Goal: Information Seeking & Learning: Learn about a topic

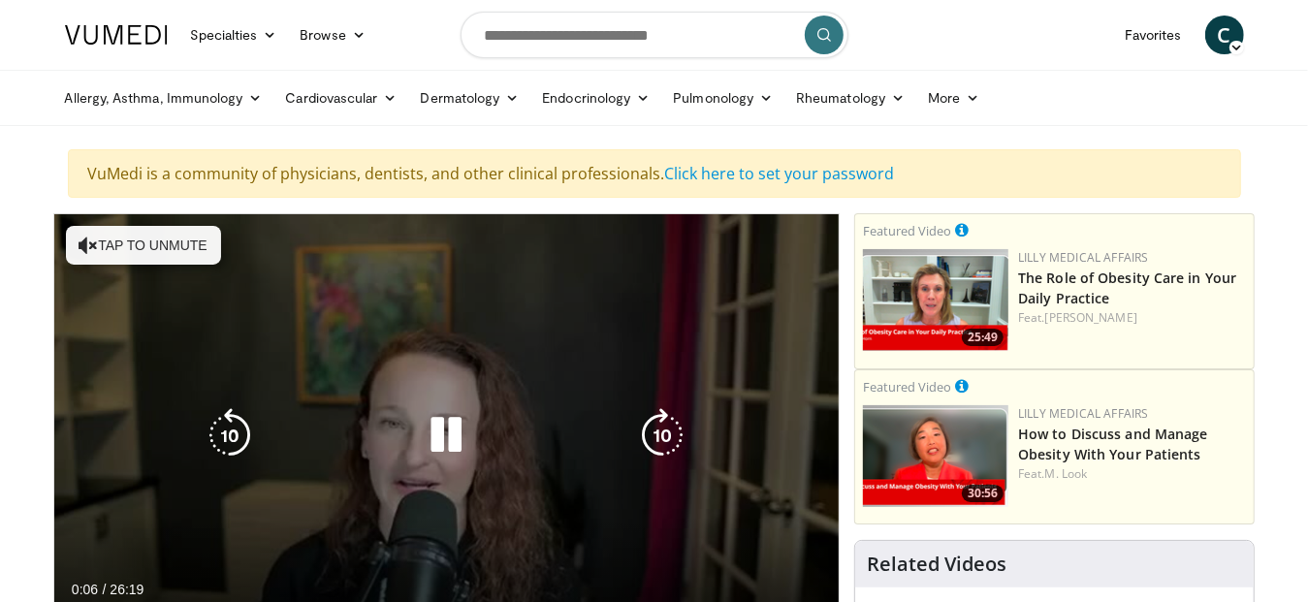
click at [169, 242] on button "Tap to unmute" at bounding box center [143, 245] width 155 height 39
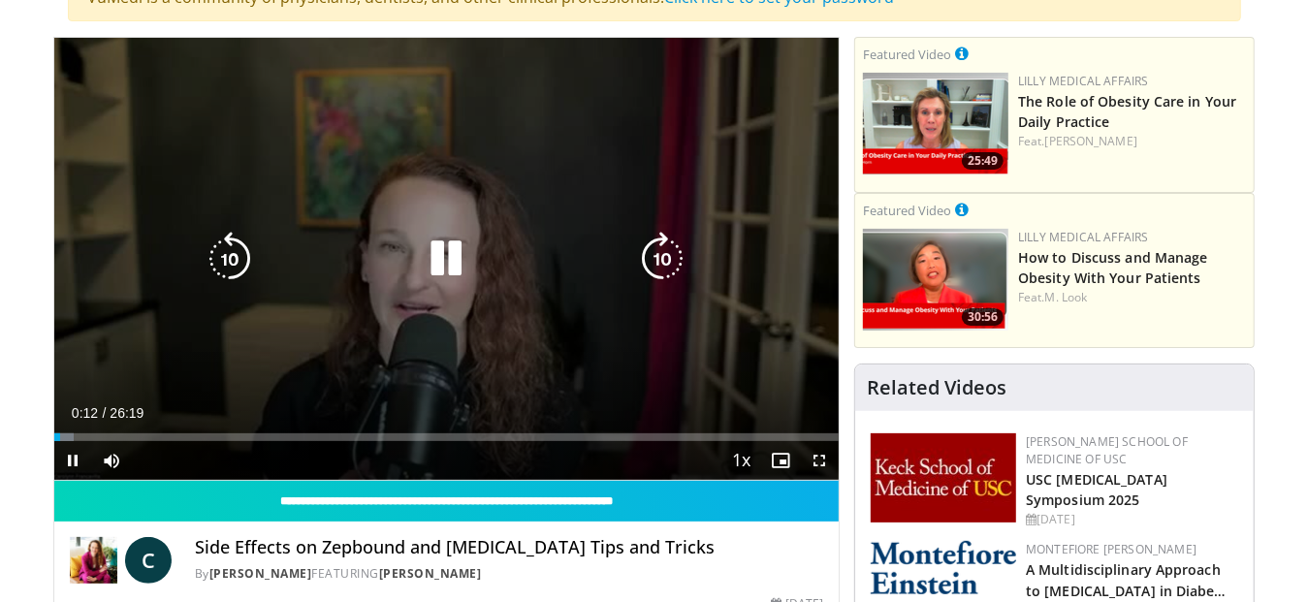
scroll to position [176, 0]
click at [658, 254] on icon "Video Player" at bounding box center [662, 259] width 54 height 54
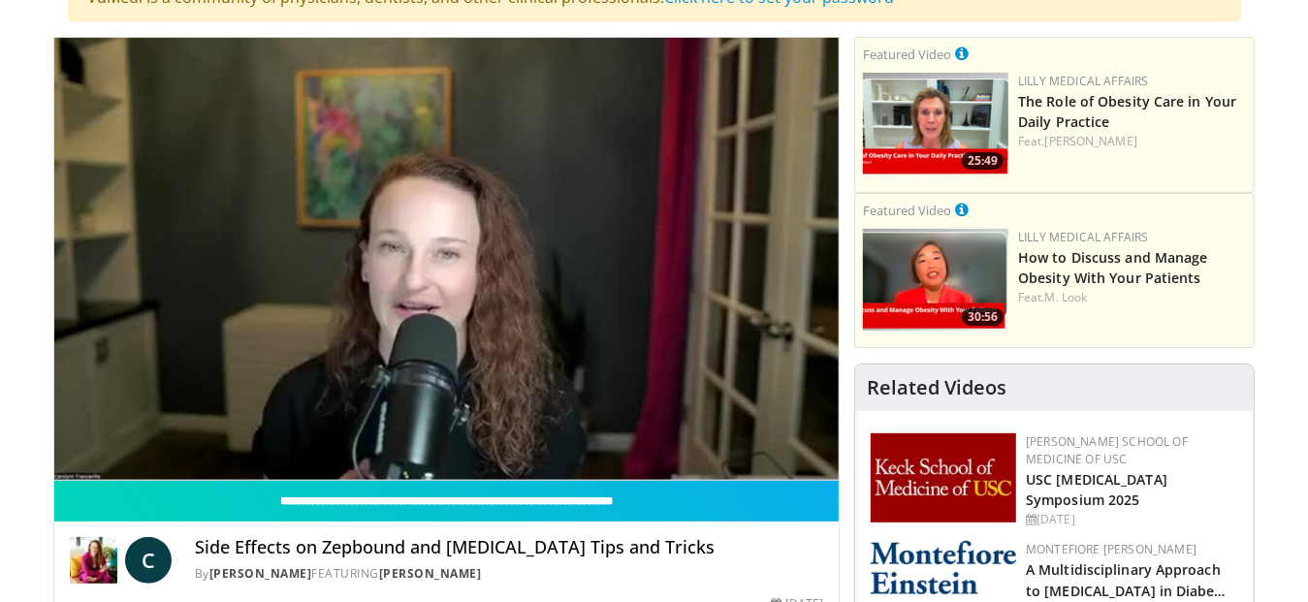
click at [658, 254] on div "10 seconds Tap to unmute" at bounding box center [446, 259] width 785 height 442
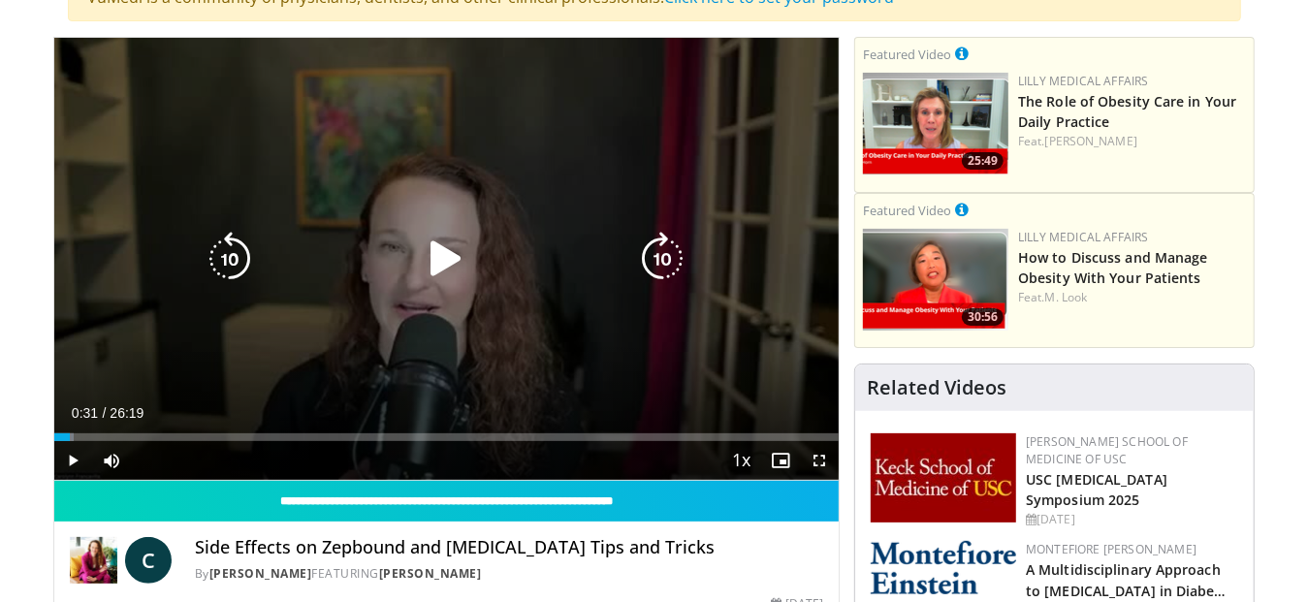
click at [439, 253] on icon "Video Player" at bounding box center [446, 259] width 54 height 54
click at [664, 258] on icon "Video Player" at bounding box center [662, 259] width 54 height 54
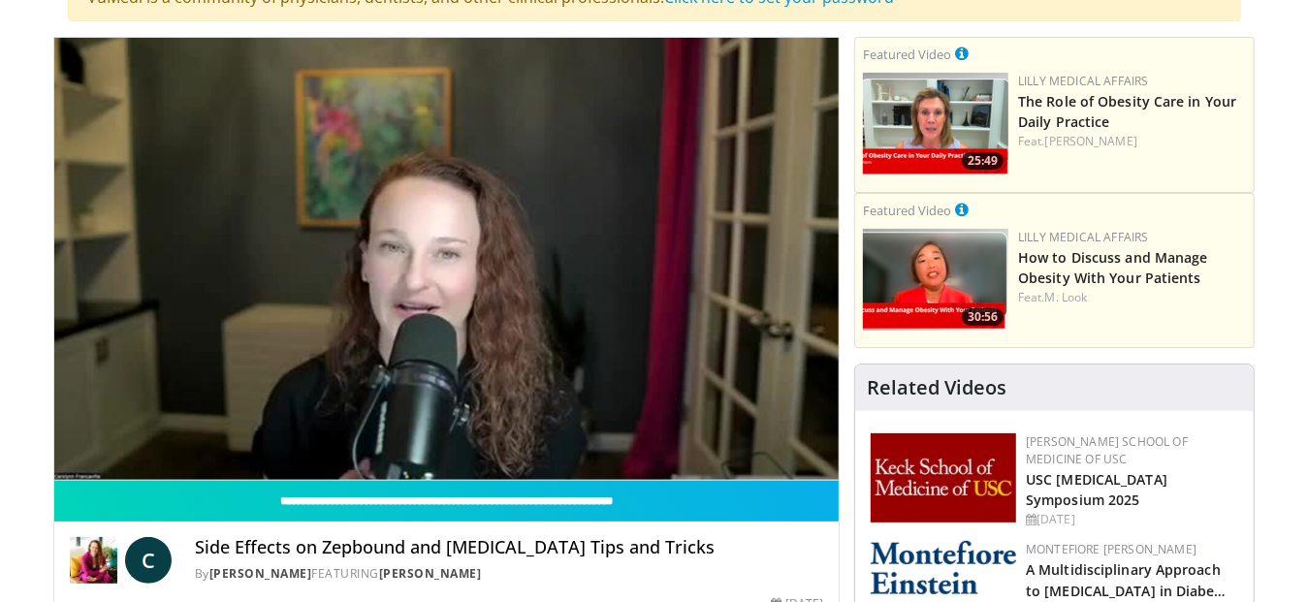
click at [664, 258] on div "10 seconds Tap to unmute" at bounding box center [446, 259] width 785 height 442
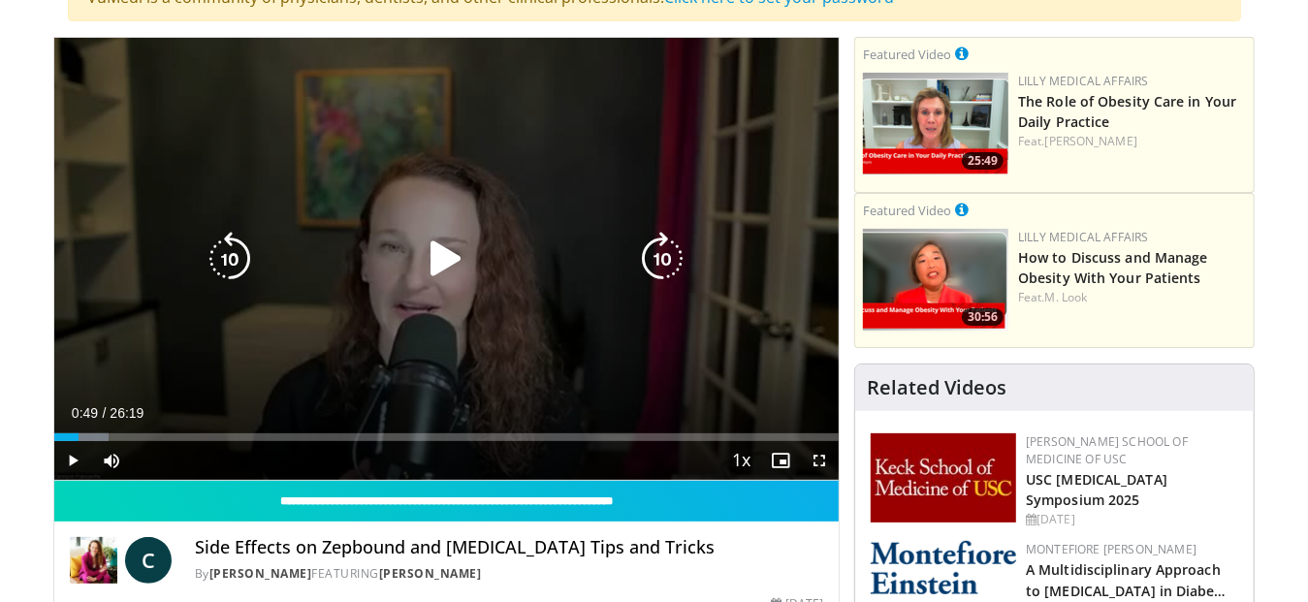
click at [638, 261] on icon "Video Player" at bounding box center [662, 259] width 54 height 54
click at [442, 252] on icon "Video Player" at bounding box center [446, 259] width 54 height 54
click at [660, 258] on icon "Video Player" at bounding box center [662, 259] width 54 height 54
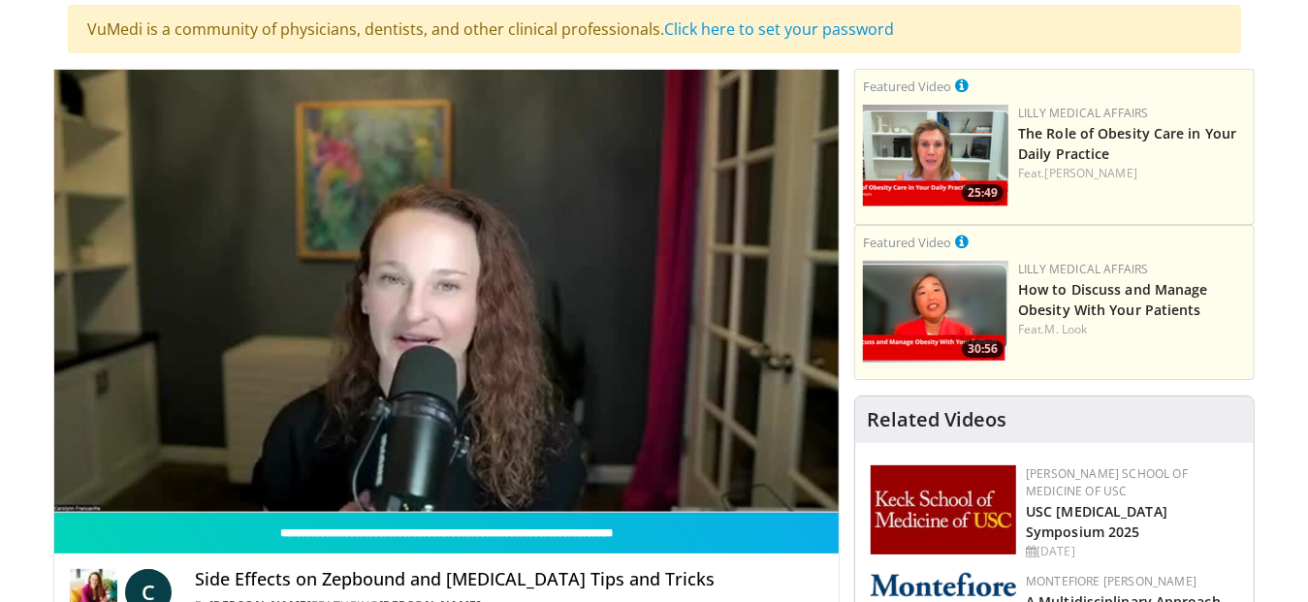
scroll to position [143, 0]
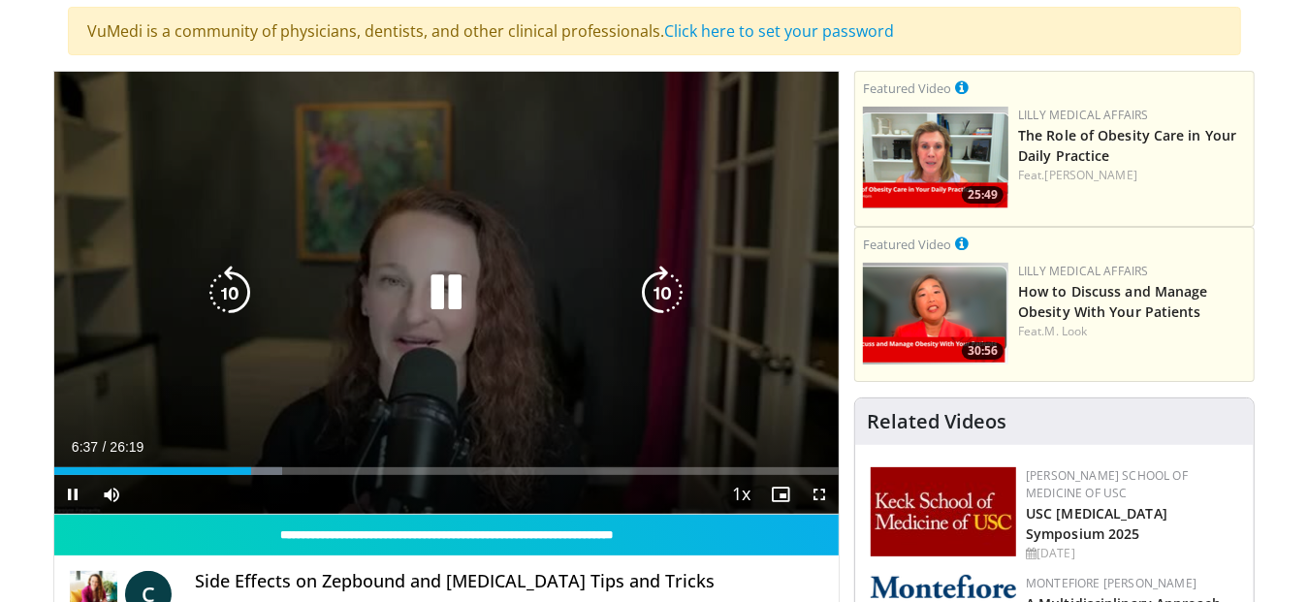
drag, startPoint x: 655, startPoint y: 283, endPoint x: 648, endPoint y: 293, distance: 12.4
click at [648, 293] on icon "Video Player" at bounding box center [662, 293] width 54 height 54
click at [654, 296] on icon "Video Player" at bounding box center [662, 293] width 54 height 54
click at [658, 295] on icon "Video Player" at bounding box center [662, 293] width 54 height 54
click at [662, 288] on icon "Video Player" at bounding box center [662, 293] width 54 height 54
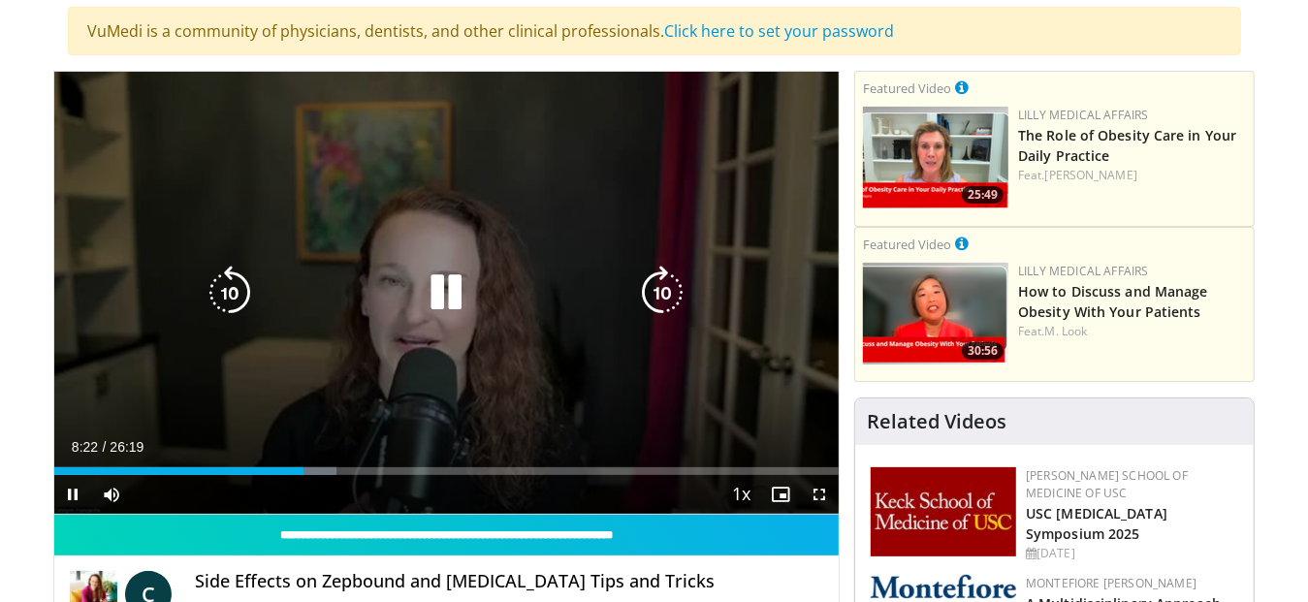
click at [660, 290] on icon "Video Player" at bounding box center [662, 293] width 54 height 54
click at [660, 292] on icon "Video Player" at bounding box center [662, 293] width 54 height 54
click at [660, 293] on icon "Video Player" at bounding box center [662, 293] width 54 height 54
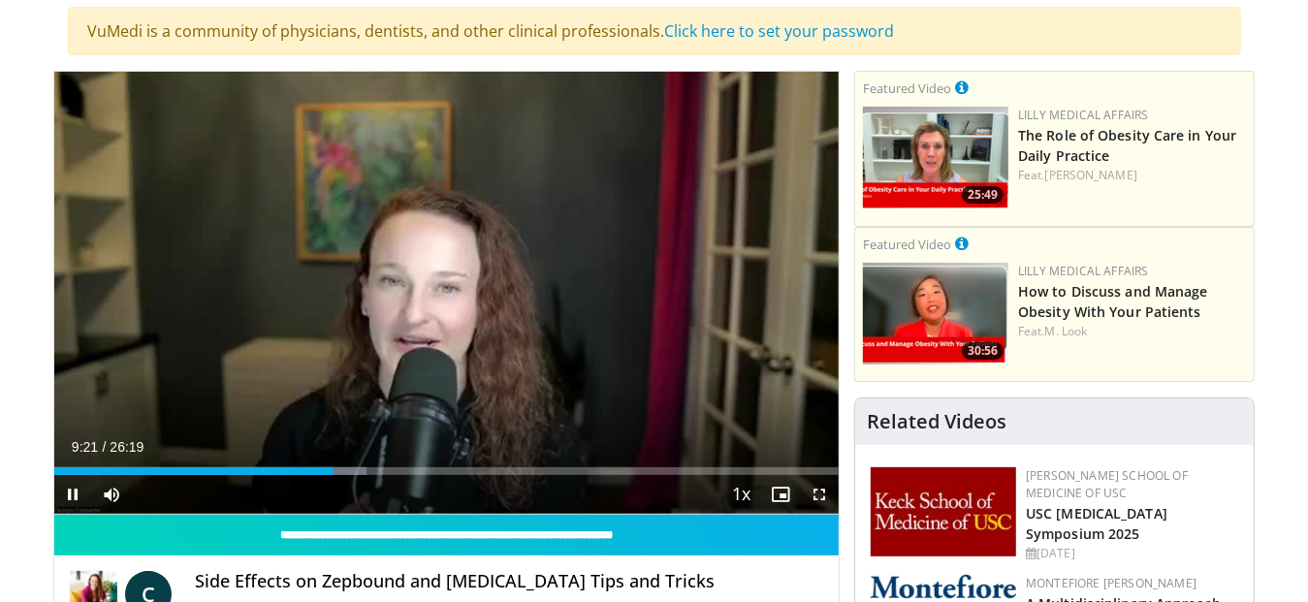
click at [660, 293] on div "10 seconds Tap to unmute" at bounding box center [446, 293] width 785 height 442
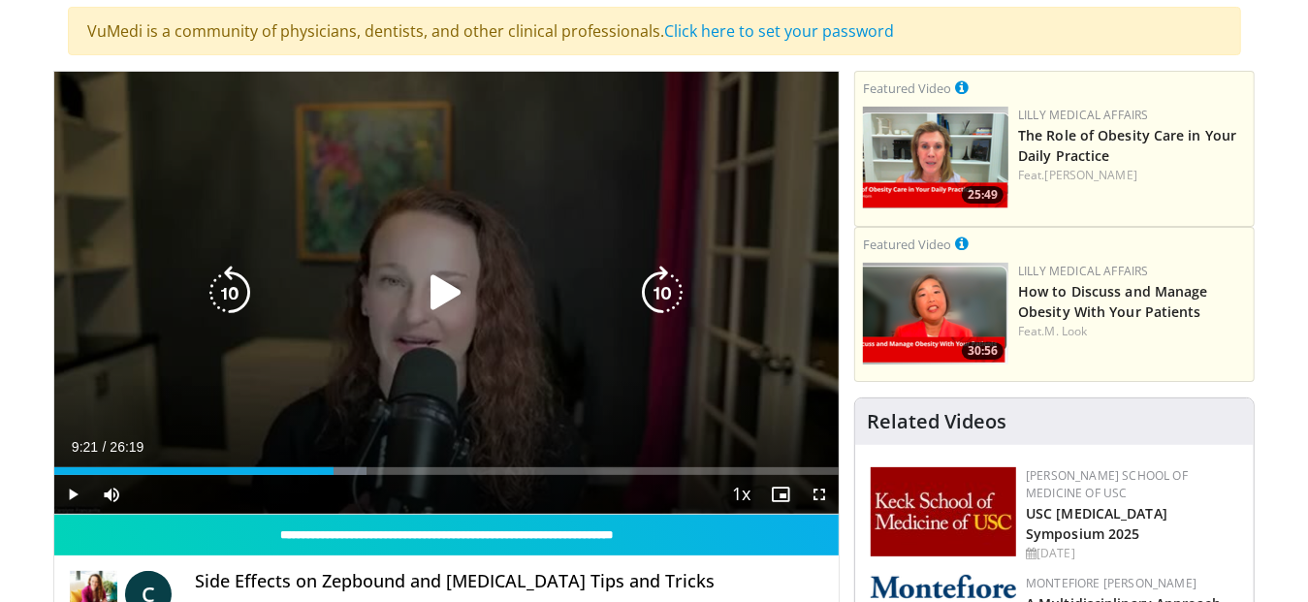
click at [445, 284] on icon "Video Player" at bounding box center [446, 293] width 54 height 54
click at [660, 287] on icon "Video Player" at bounding box center [662, 293] width 54 height 54
click at [662, 282] on icon "Video Player" at bounding box center [662, 293] width 54 height 54
click at [662, 290] on icon "Video Player" at bounding box center [662, 293] width 54 height 54
click at [658, 291] on icon "Video Player" at bounding box center [662, 293] width 54 height 54
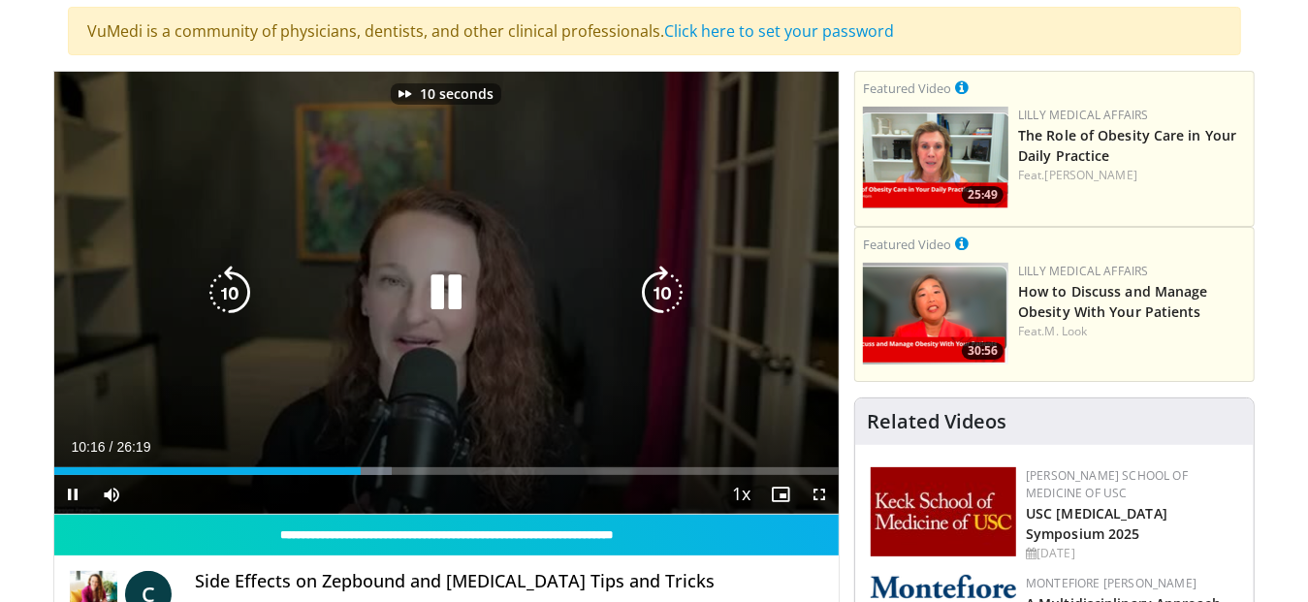
click at [658, 291] on icon "Video Player" at bounding box center [662, 293] width 54 height 54
click at [662, 295] on icon "Video Player" at bounding box center [662, 293] width 54 height 54
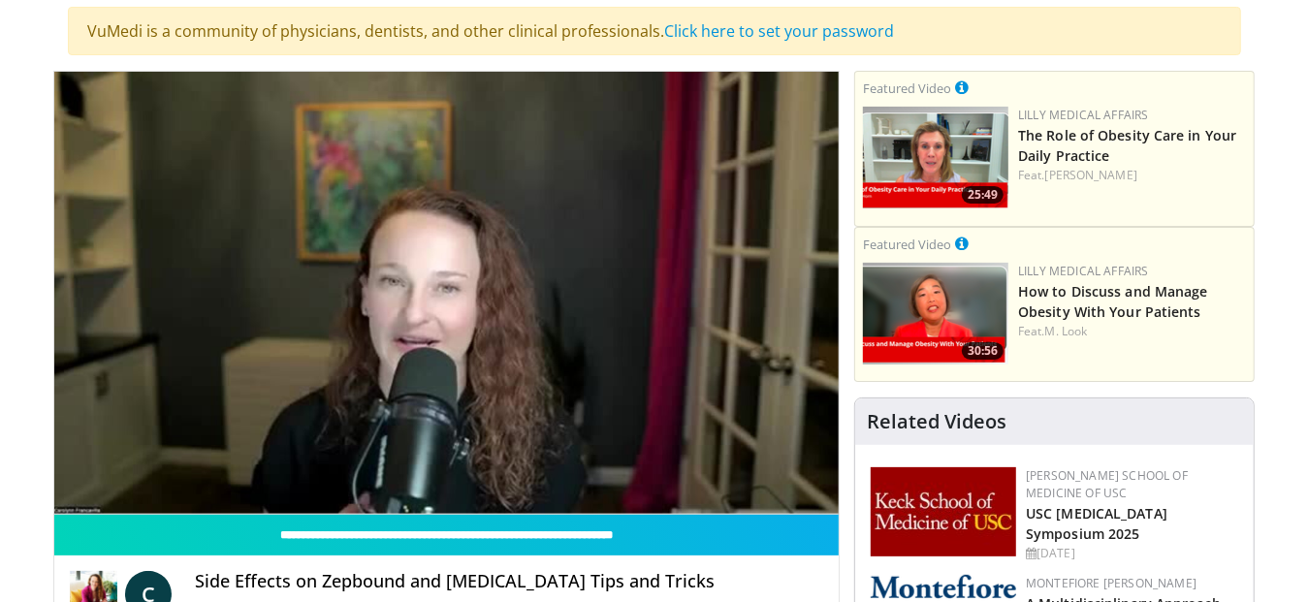
click at [662, 295] on div "20 seconds Tap to unmute" at bounding box center [446, 293] width 785 height 442
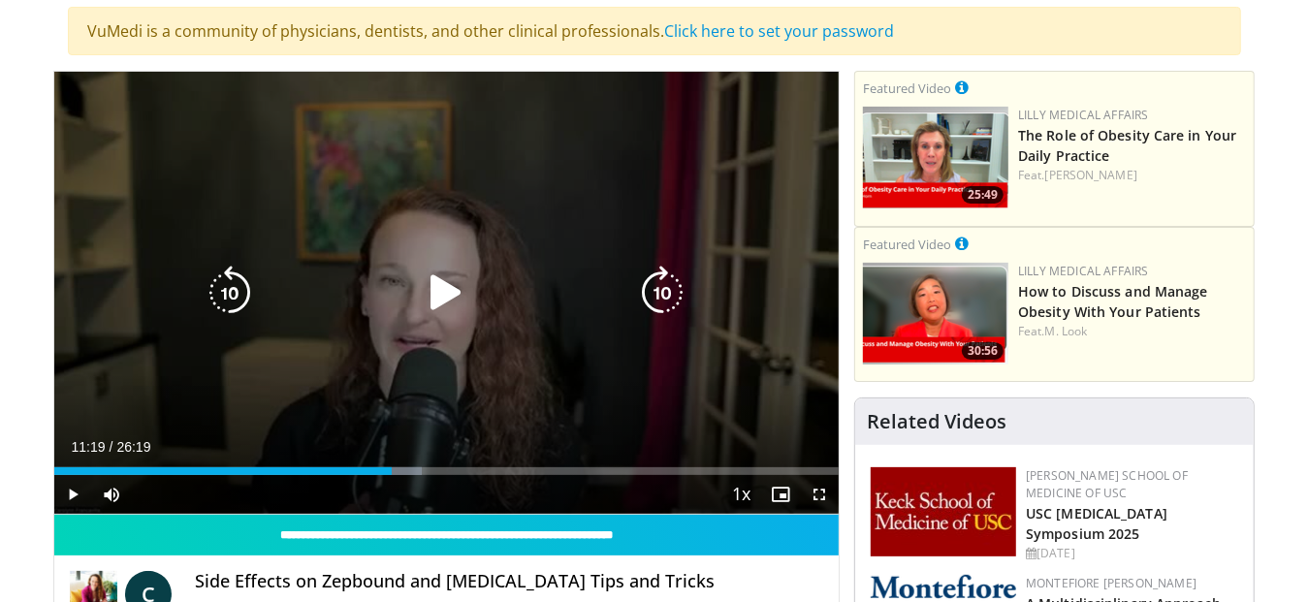
click at [447, 291] on icon "Video Player" at bounding box center [446, 293] width 54 height 54
click at [665, 285] on icon "Video Player" at bounding box center [662, 293] width 54 height 54
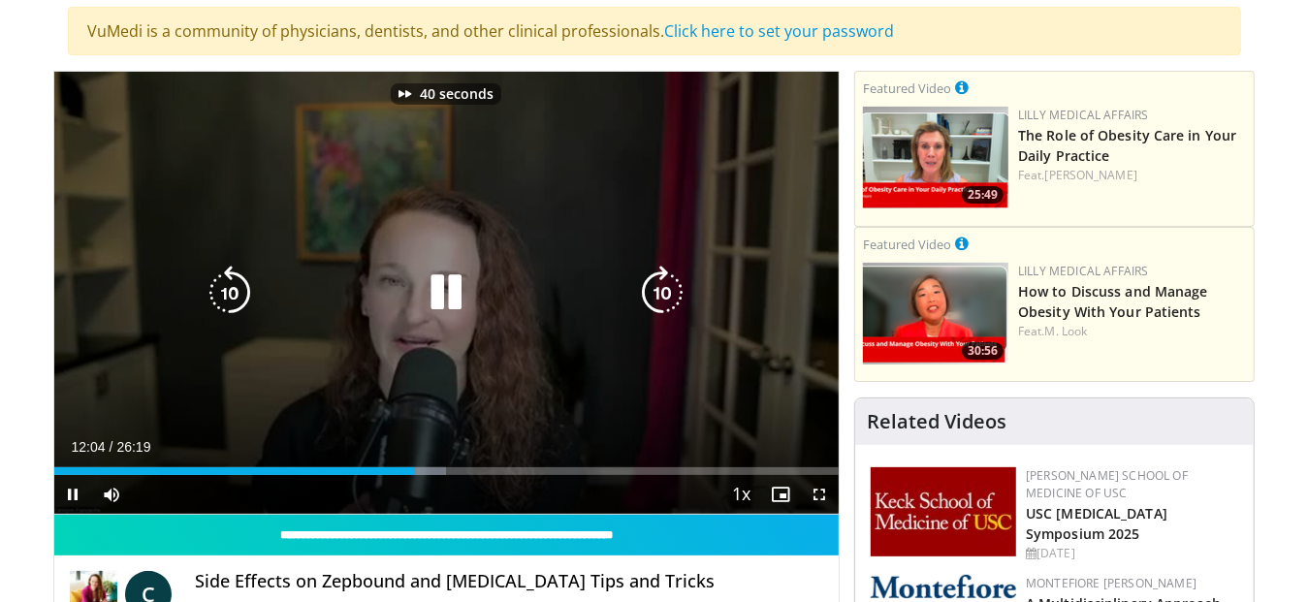
click at [665, 285] on icon "Video Player" at bounding box center [662, 293] width 54 height 54
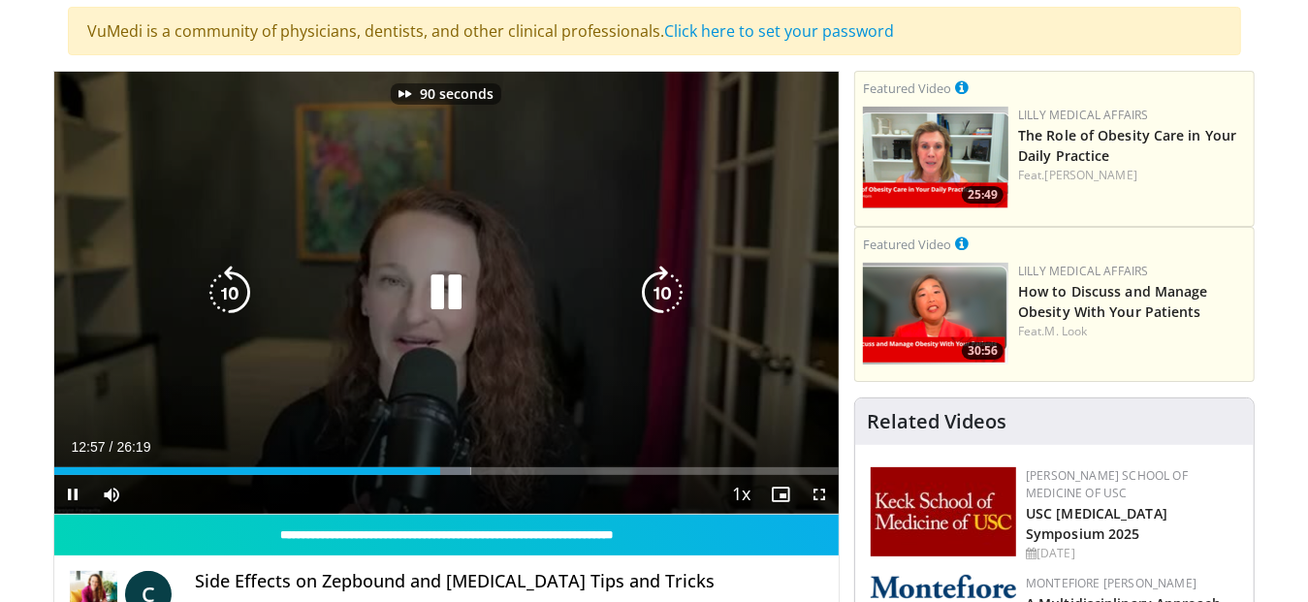
click at [665, 285] on icon "Video Player" at bounding box center [662, 293] width 54 height 54
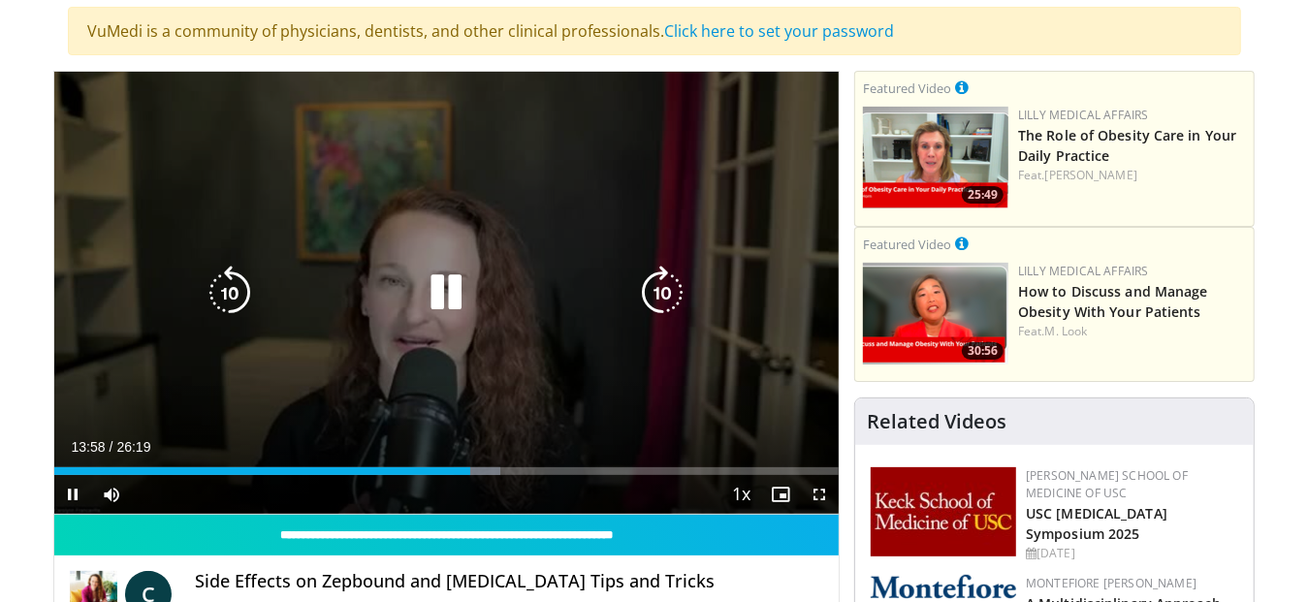
click at [665, 285] on icon "Video Player" at bounding box center [662, 293] width 54 height 54
click at [665, 285] on div "40 seconds Tap to unmute" at bounding box center [446, 293] width 785 height 442
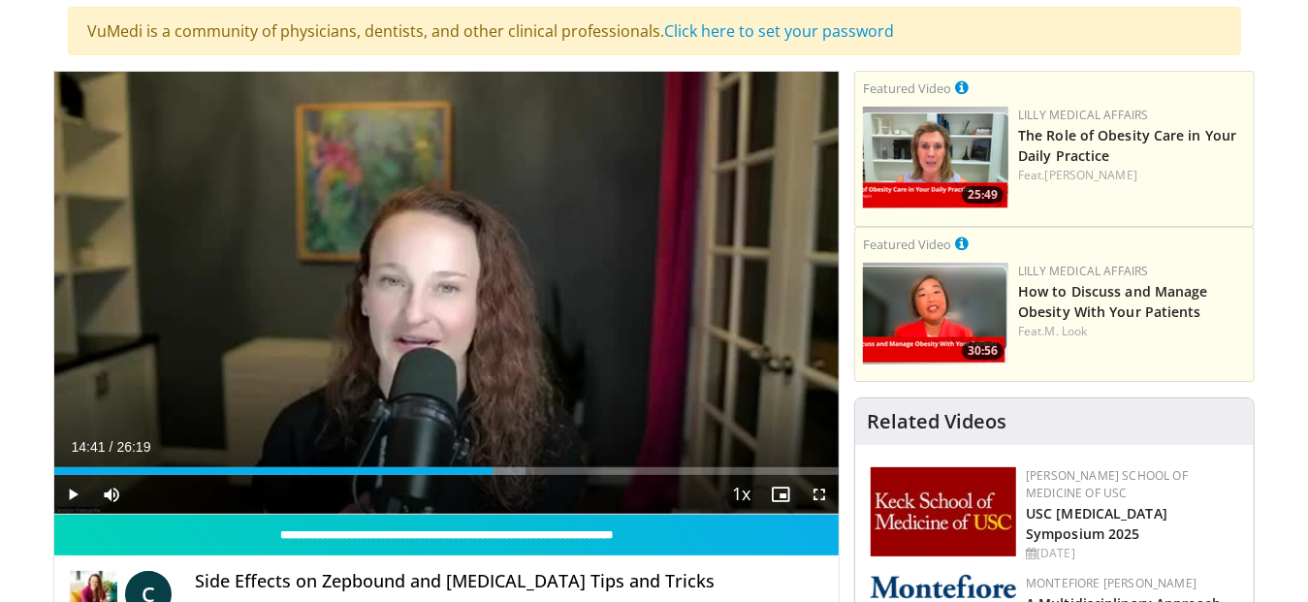
click at [665, 285] on div "40 seconds Tap to unmute" at bounding box center [446, 293] width 785 height 442
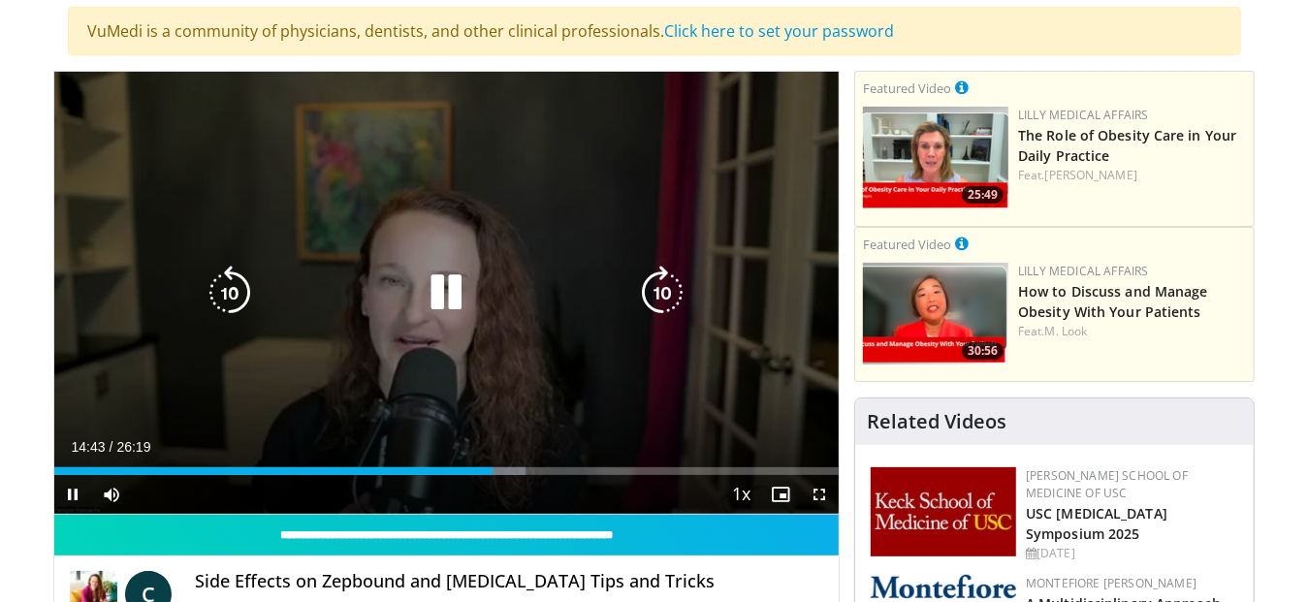
click at [667, 285] on icon "Video Player" at bounding box center [662, 293] width 54 height 54
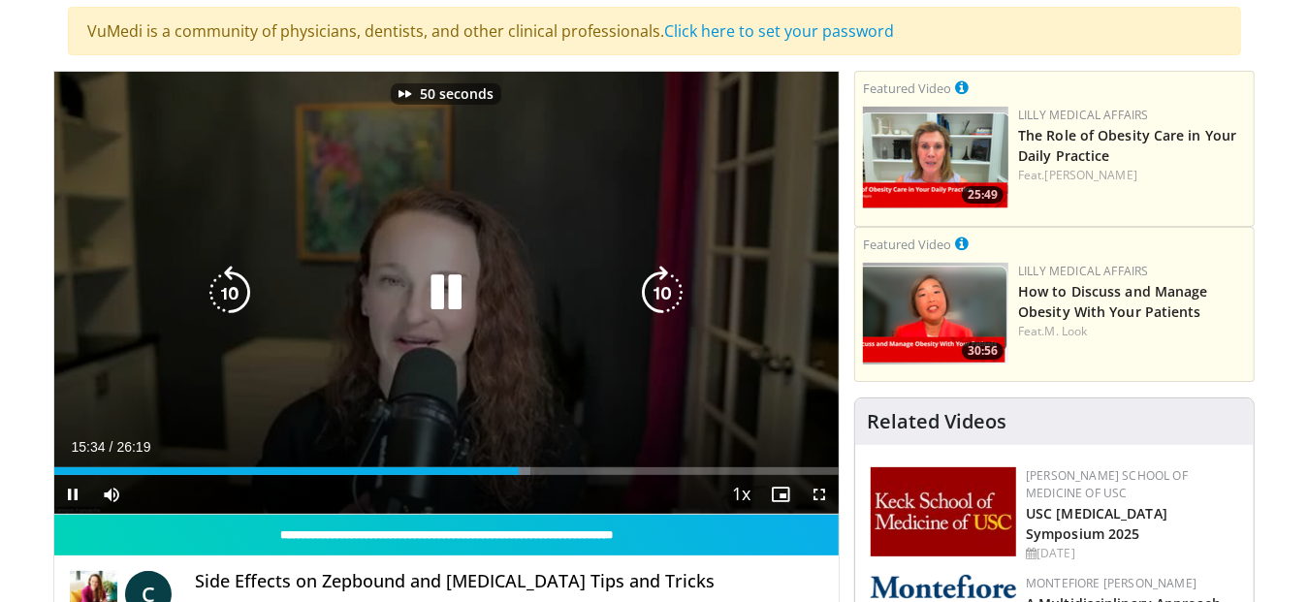
click at [667, 285] on icon "Video Player" at bounding box center [662, 293] width 54 height 54
click at [662, 289] on icon "Video Player" at bounding box center [662, 293] width 54 height 54
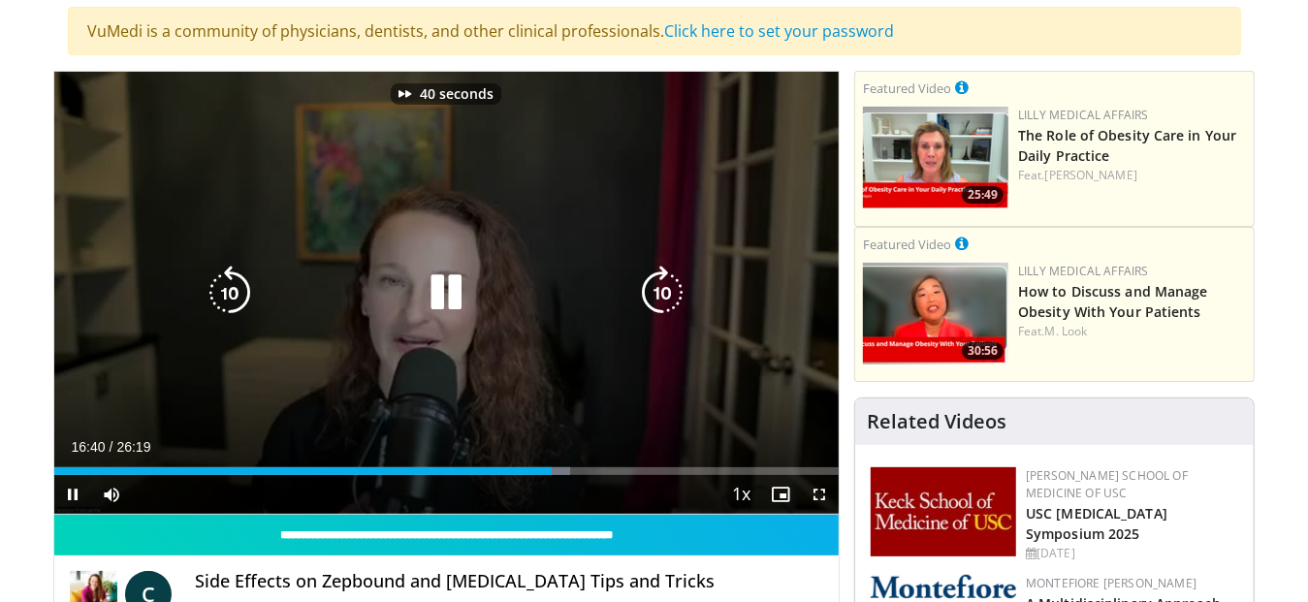
click at [662, 289] on icon "Video Player" at bounding box center [662, 293] width 54 height 54
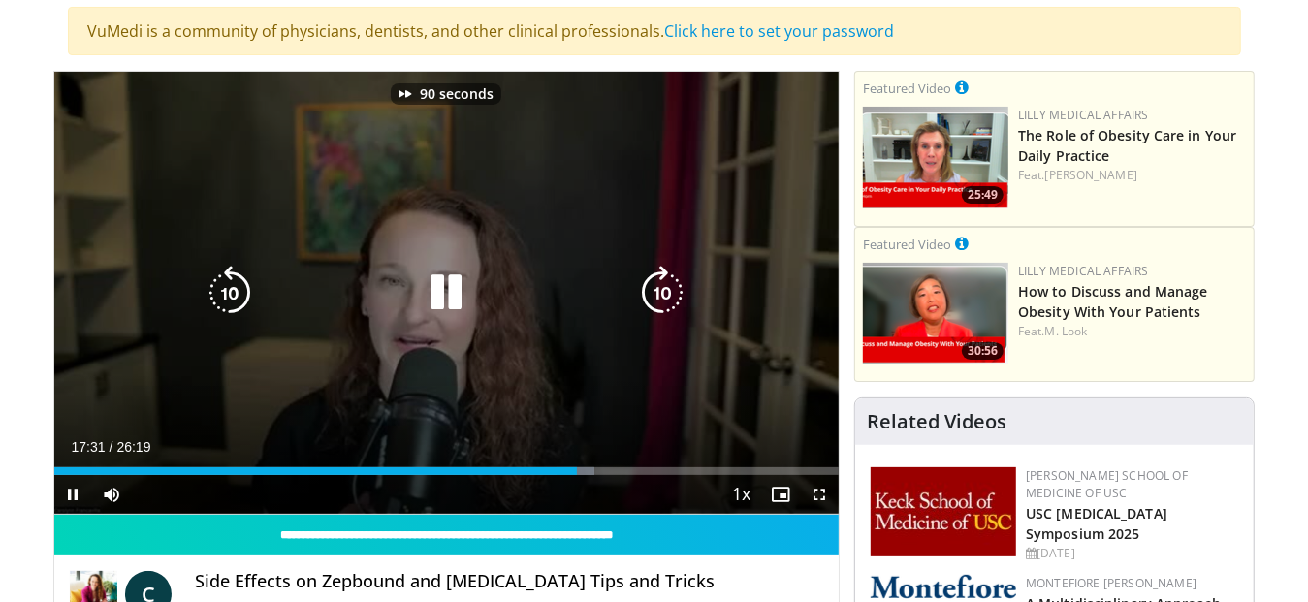
click at [662, 289] on icon "Video Player" at bounding box center [662, 293] width 54 height 54
click at [662, 287] on icon "Video Player" at bounding box center [662, 293] width 54 height 54
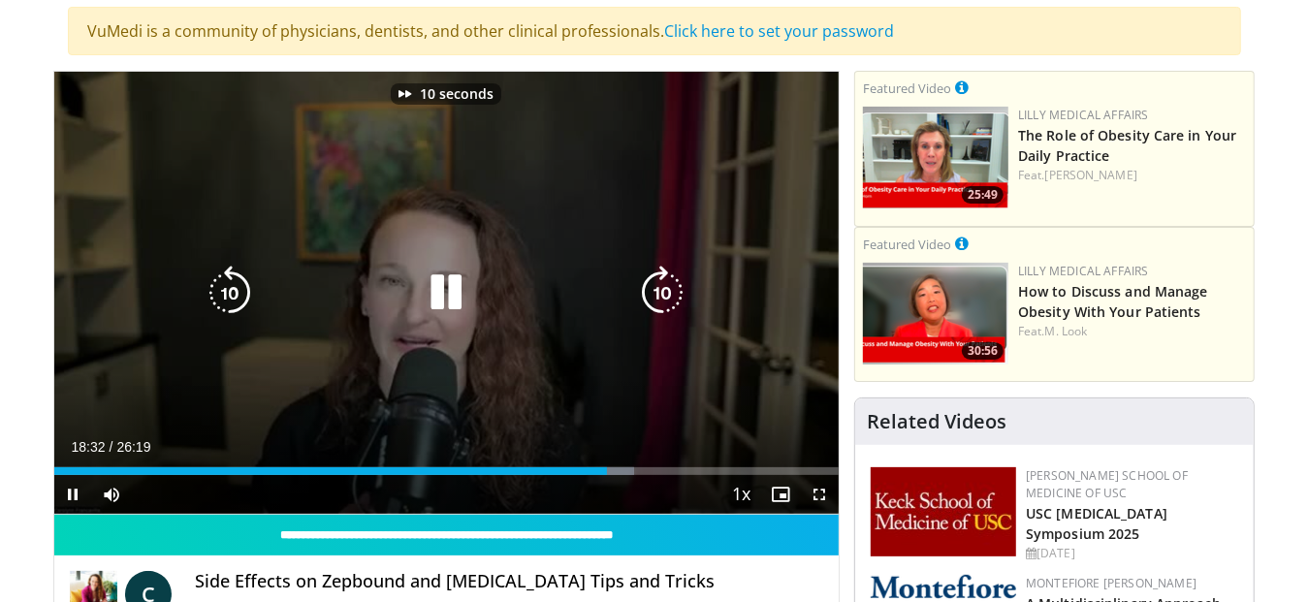
click at [662, 287] on icon "Video Player" at bounding box center [662, 293] width 54 height 54
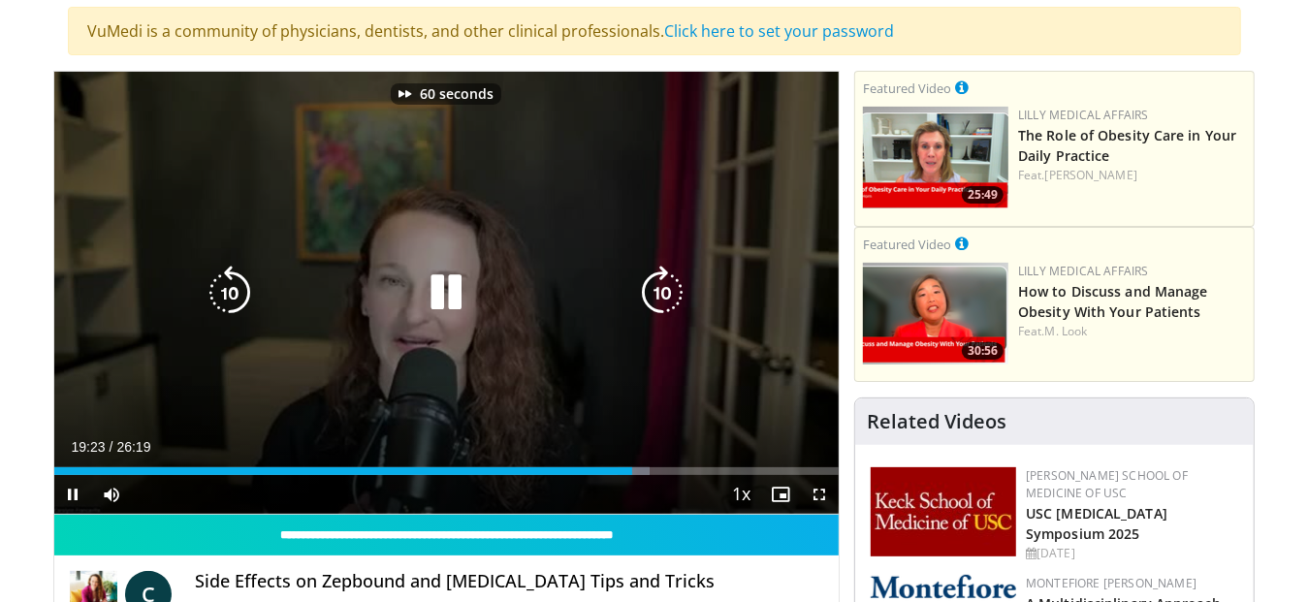
click at [662, 287] on icon "Video Player" at bounding box center [662, 293] width 54 height 54
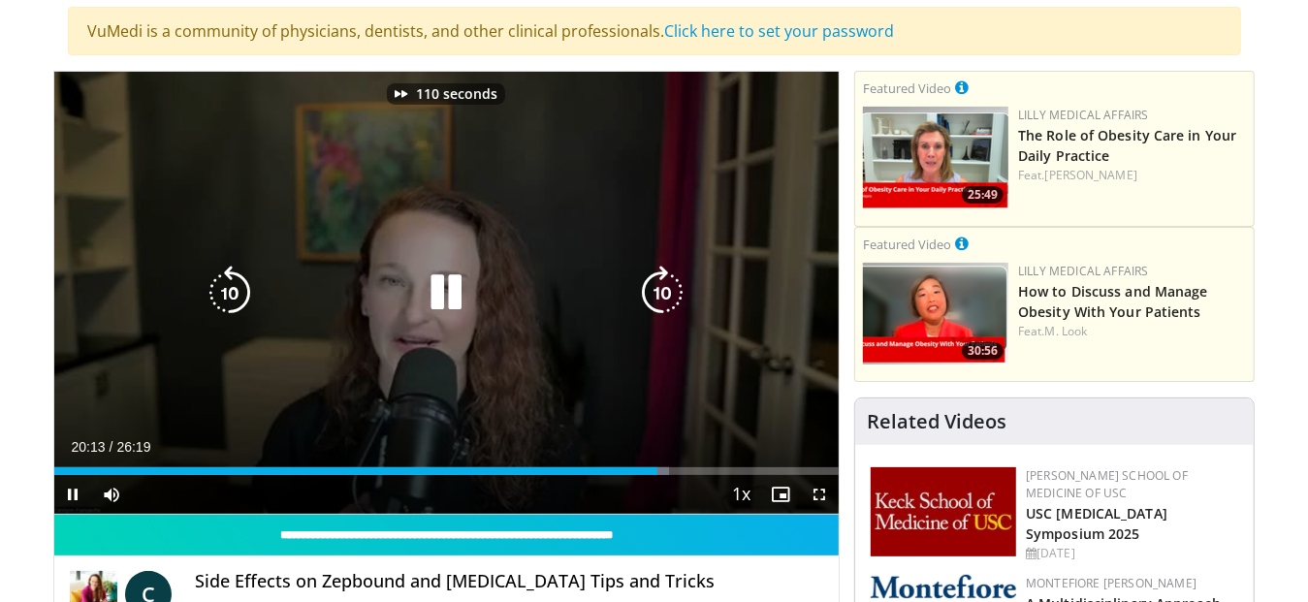
click at [662, 287] on icon "Video Player" at bounding box center [662, 293] width 54 height 54
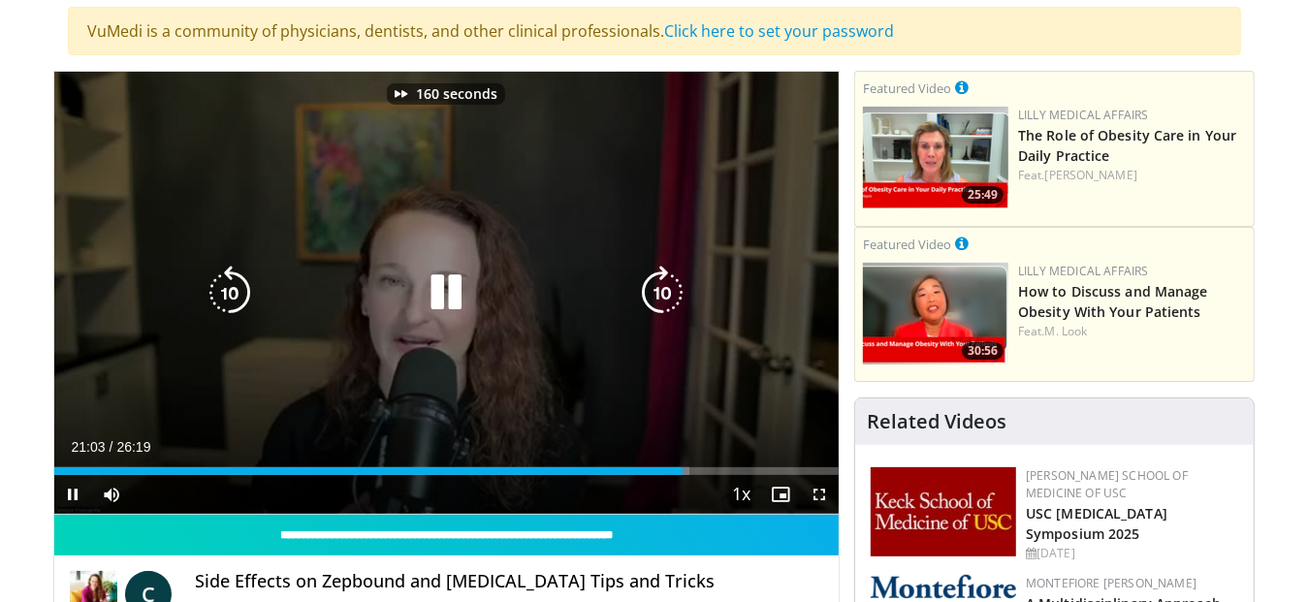
click at [662, 287] on icon "Video Player" at bounding box center [662, 293] width 54 height 54
click at [671, 288] on icon "Video Player" at bounding box center [662, 293] width 54 height 54
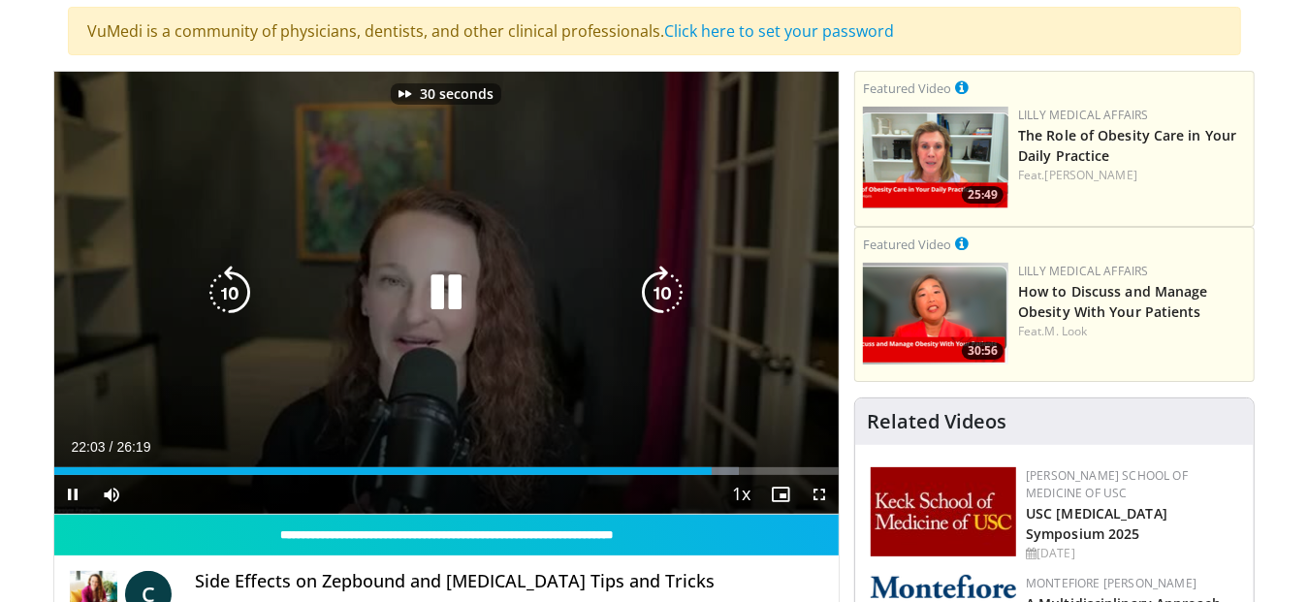
click at [671, 288] on icon "Video Player" at bounding box center [662, 293] width 54 height 54
